Goal: Information Seeking & Learning: Learn about a topic

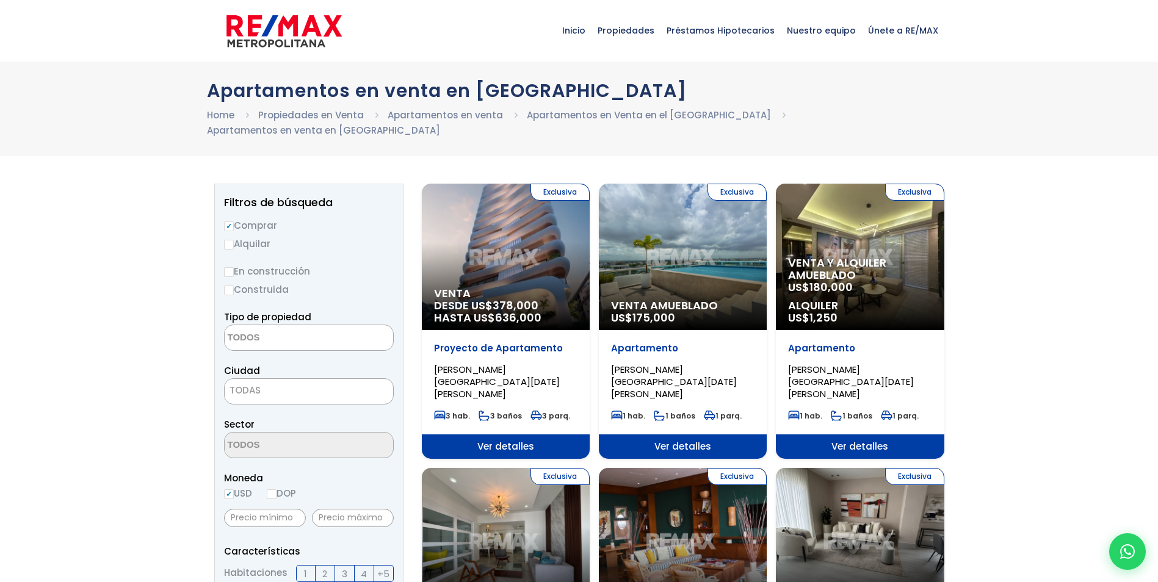
select select
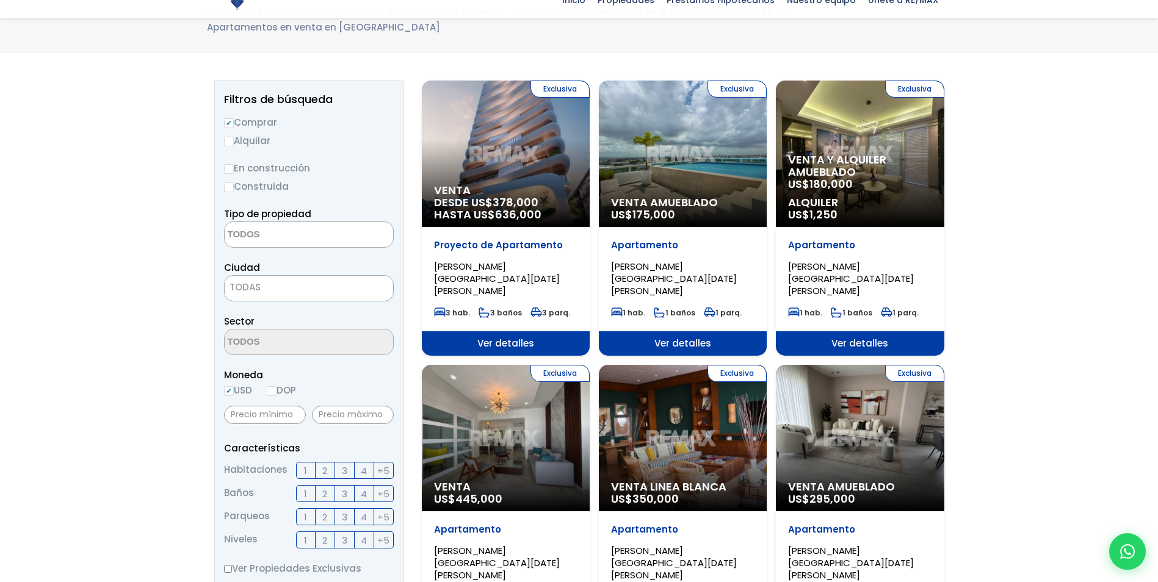
scroll to position [122, 0]
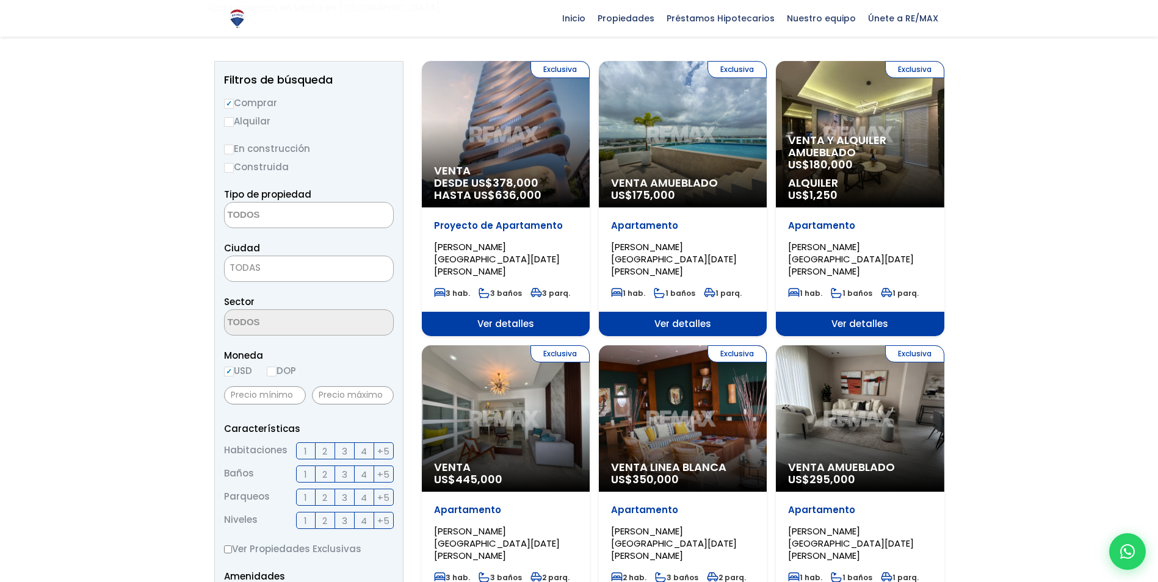
click at [687, 367] on div "Exclusiva Venta Linea Blanca US$ 350,000" at bounding box center [683, 418] width 168 height 146
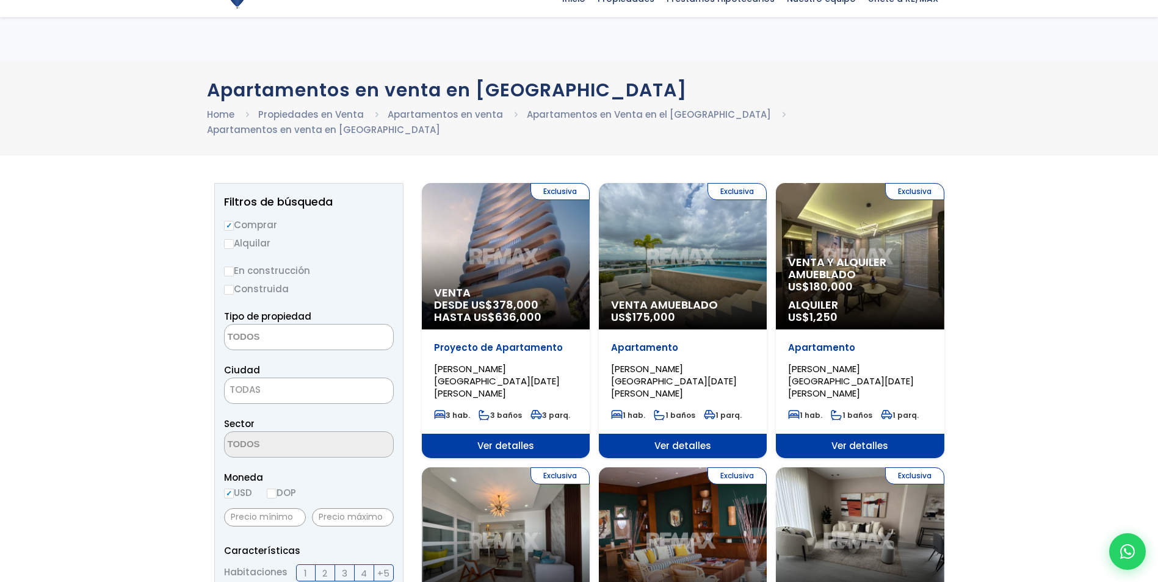
select select
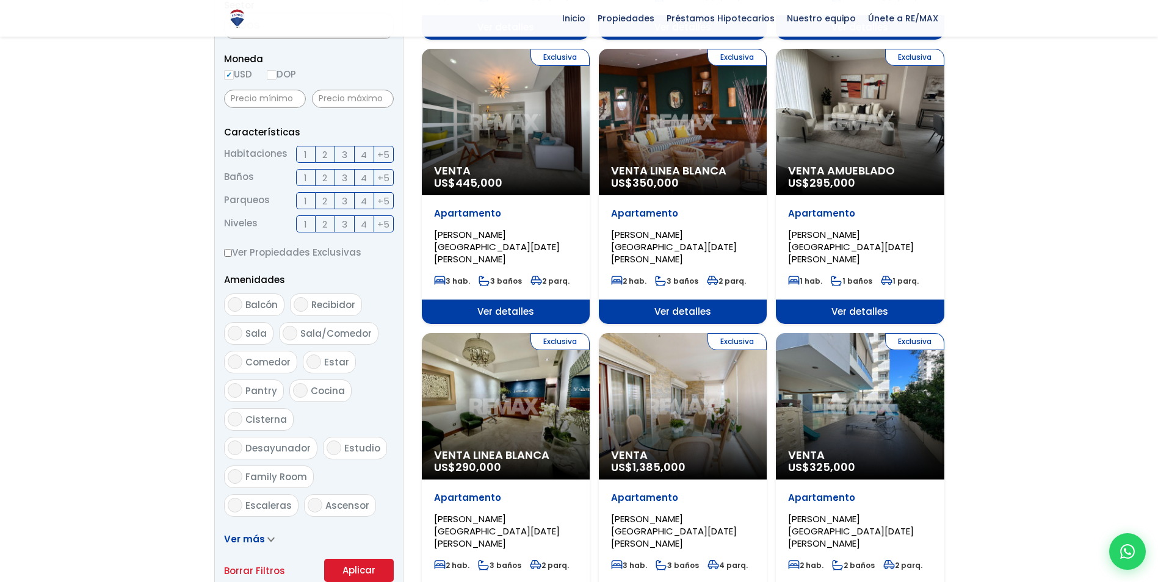
scroll to position [427, 0]
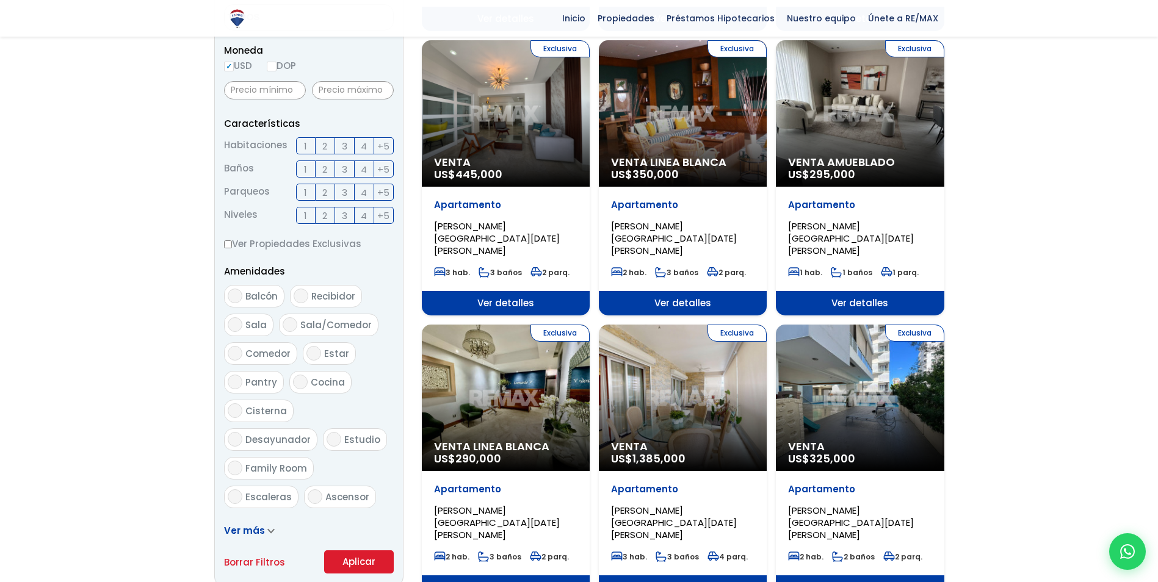
click at [867, 326] on div "Exclusiva Venta US$ 325,000" at bounding box center [860, 398] width 168 height 146
